Goal: Task Accomplishment & Management: Use online tool/utility

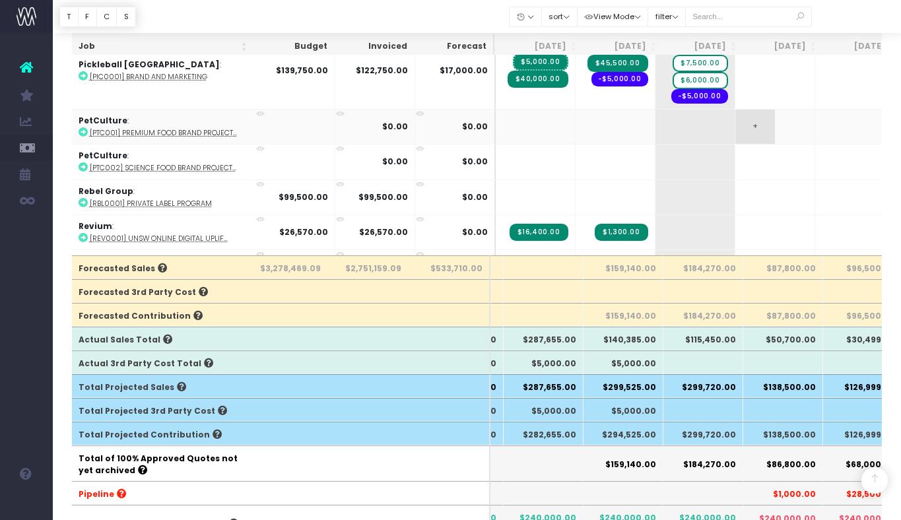
scroll to position [2510, 77]
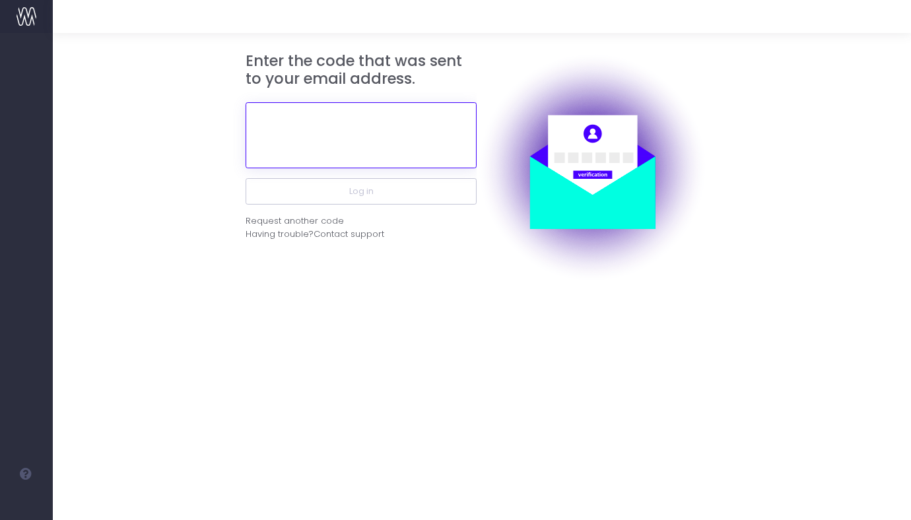
click at [393, 138] on input "text" at bounding box center [361, 135] width 231 height 66
paste input "333713"
type input "333713"
click at [246, 178] on button "Log in" at bounding box center [361, 191] width 231 height 26
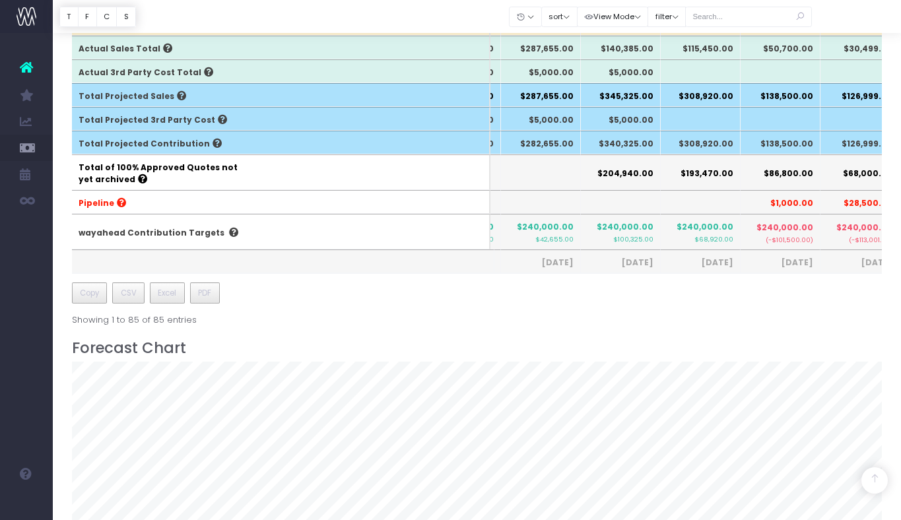
scroll to position [445, 0]
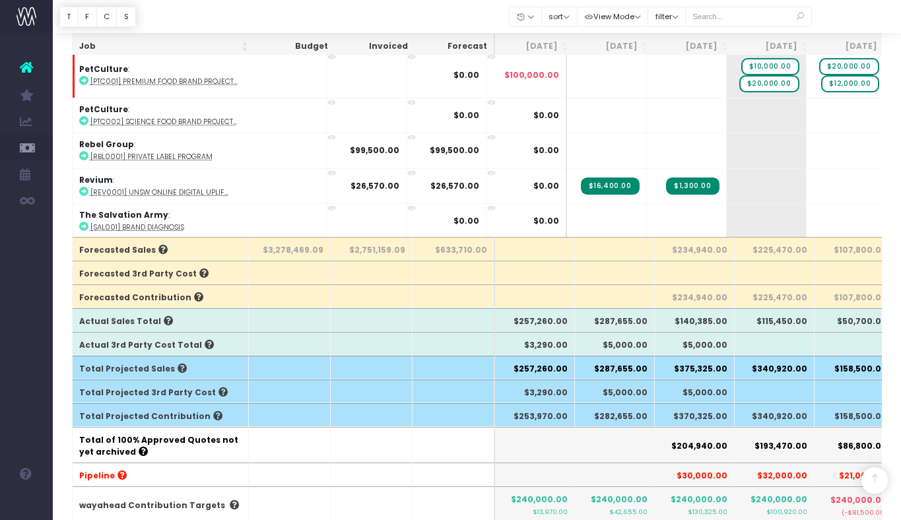
scroll to position [276, 0]
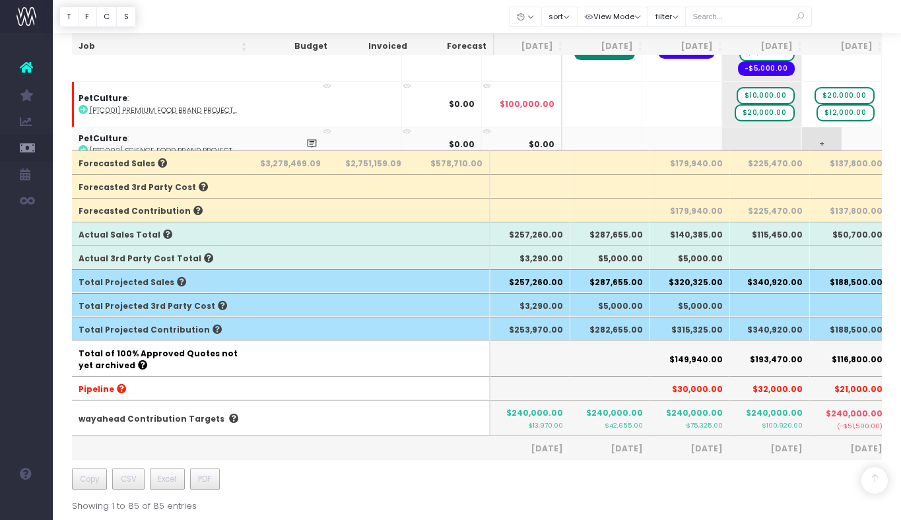
scroll to position [0, 8]
